Goal: Task Accomplishment & Management: Complete application form

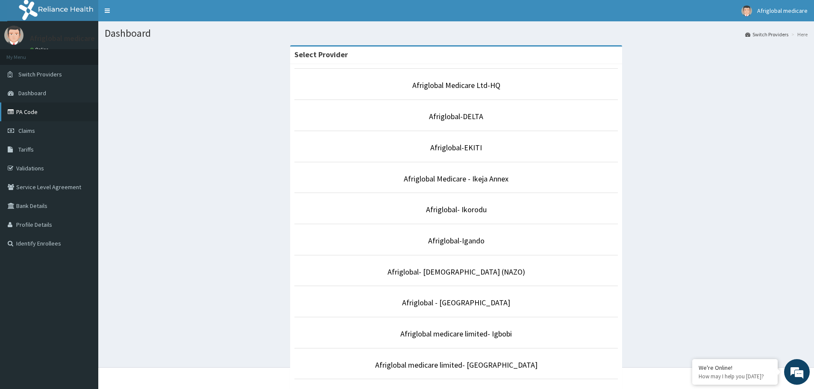
click at [23, 114] on link "PA Code" at bounding box center [49, 112] width 98 height 19
click at [478, 269] on link "Afriglobal- [DEMOGRAPHIC_DATA] (NAZO)" at bounding box center [457, 272] width 138 height 10
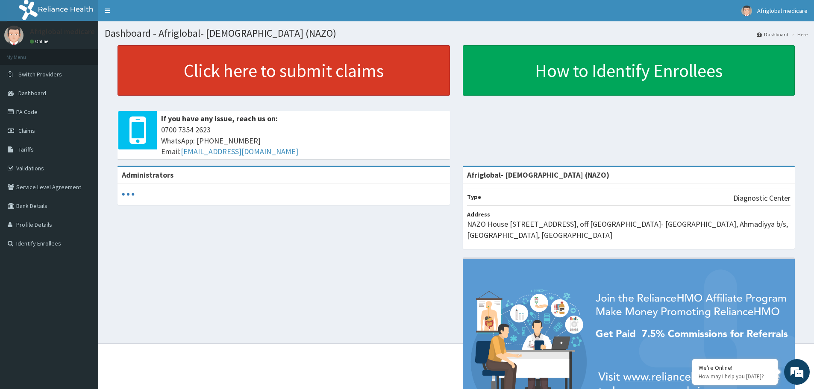
click at [308, 90] on link "Click here to submit claims" at bounding box center [284, 70] width 332 height 50
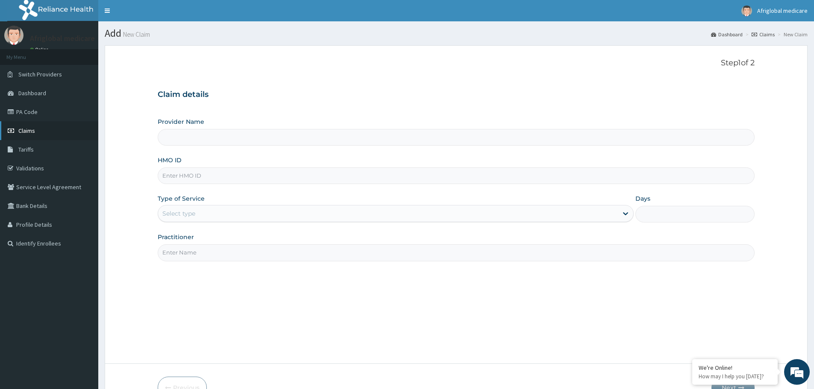
type input "Afriglobal- [DEMOGRAPHIC_DATA] (NAZO)"
click at [24, 113] on link "PA Code" at bounding box center [49, 112] width 98 height 19
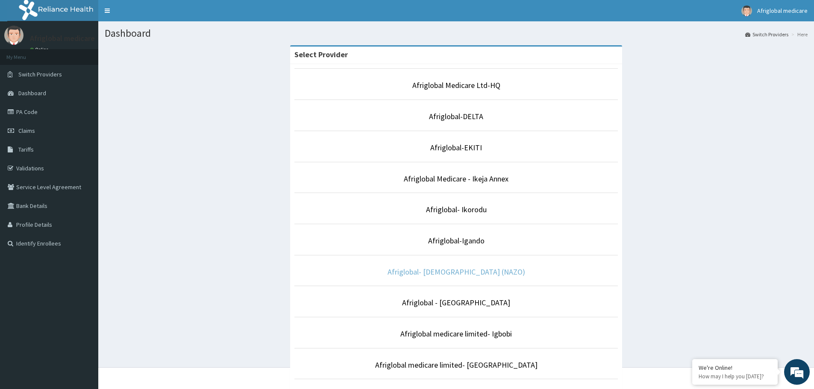
click at [471, 270] on link "Afriglobal- [DEMOGRAPHIC_DATA] (NAZO)" at bounding box center [457, 272] width 138 height 10
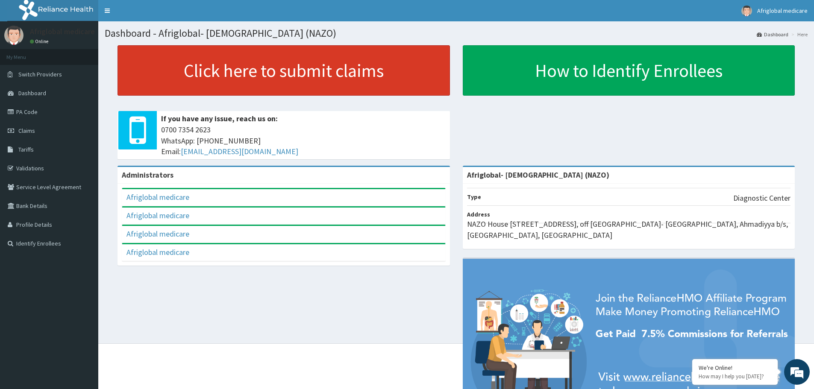
click at [270, 85] on link "Click here to submit claims" at bounding box center [284, 70] width 332 height 50
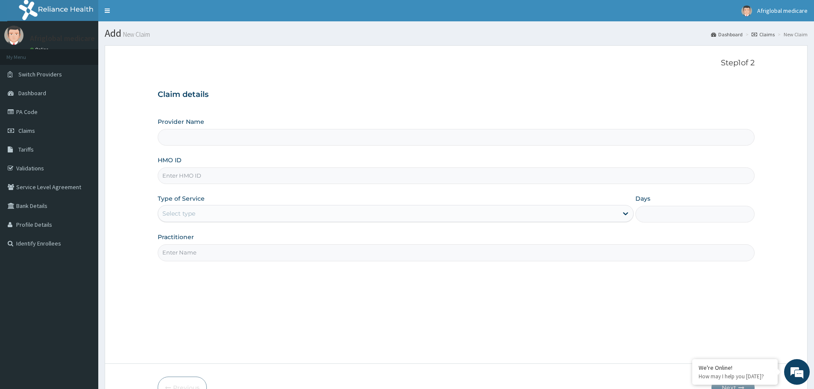
type input "Afriglobal- [DEMOGRAPHIC_DATA] (NAZO)"
click at [22, 113] on link "PA Code" at bounding box center [49, 112] width 98 height 19
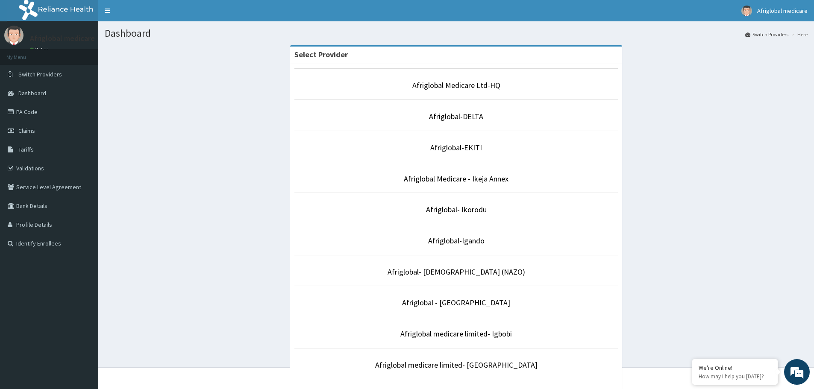
click at [452, 265] on li "Afriglobal- [DEMOGRAPHIC_DATA] (NAZO)" at bounding box center [456, 271] width 324 height 32
click at [441, 271] on link "Afriglobal- [DEMOGRAPHIC_DATA] (NAZO)" at bounding box center [457, 272] width 138 height 10
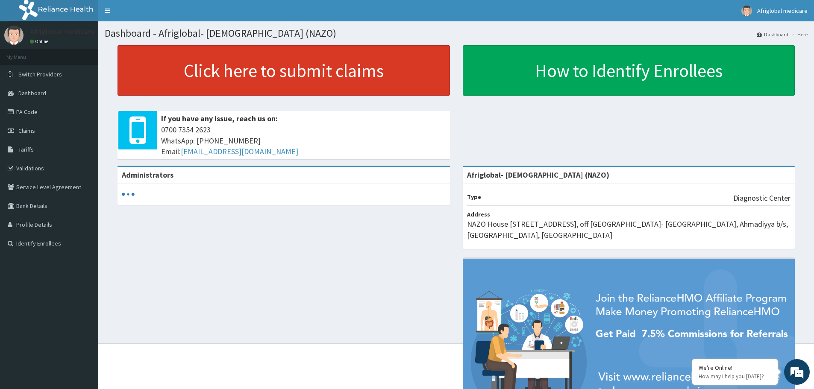
click at [232, 60] on link "Click here to submit claims" at bounding box center [284, 70] width 332 height 50
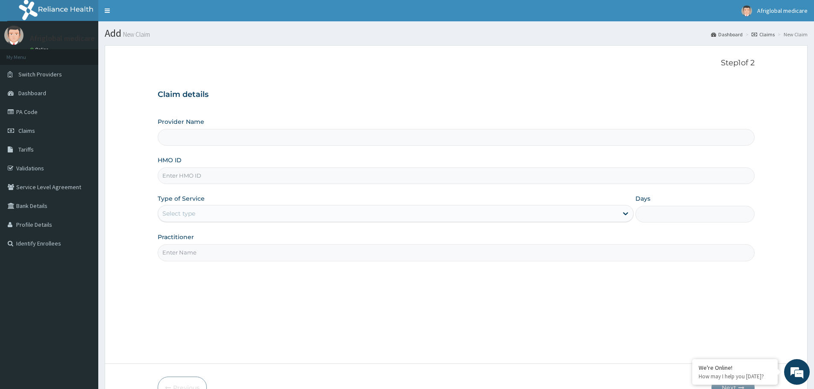
type input "Afriglobal- [DEMOGRAPHIC_DATA] (NAZO)"
click at [27, 114] on link "PA Code" at bounding box center [49, 112] width 98 height 19
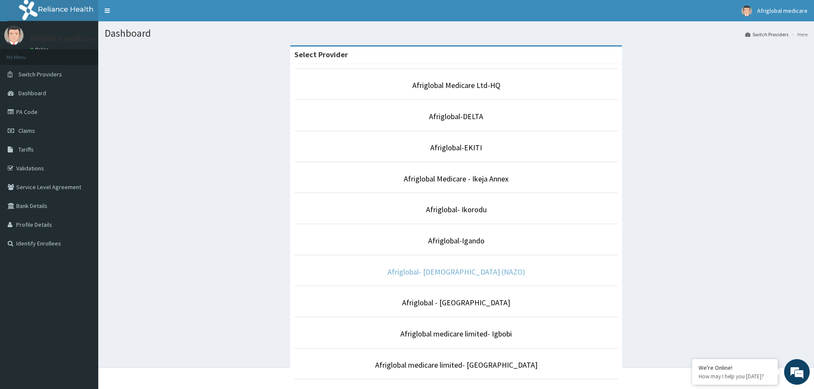
click at [485, 271] on link "Afriglobal- [DEMOGRAPHIC_DATA] (NAZO)" at bounding box center [457, 272] width 138 height 10
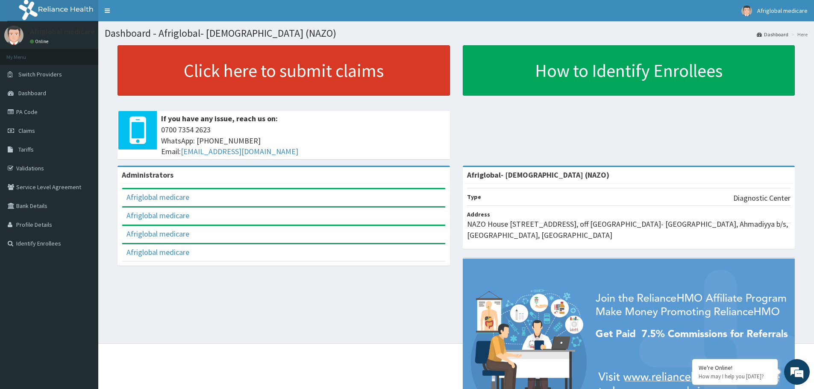
click at [262, 66] on link "Click here to submit claims" at bounding box center [284, 70] width 332 height 50
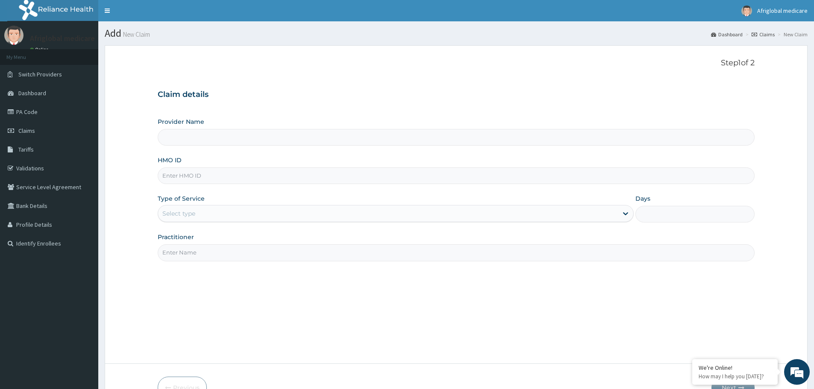
type input "Afriglobal- [DEMOGRAPHIC_DATA] (NAZO)"
